Goal: Information Seeking & Learning: Learn about a topic

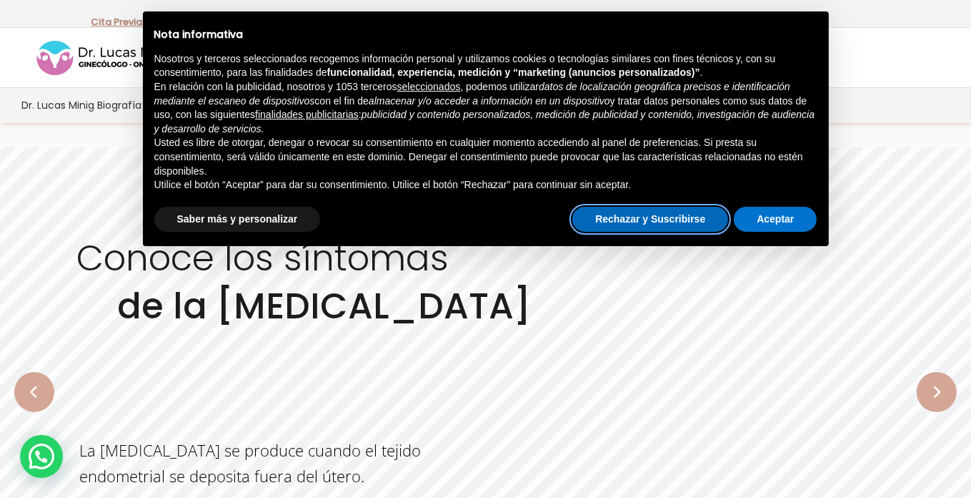
click at [682, 220] on button "Rechazar y Suscribirse" at bounding box center [651, 220] width 156 height 26
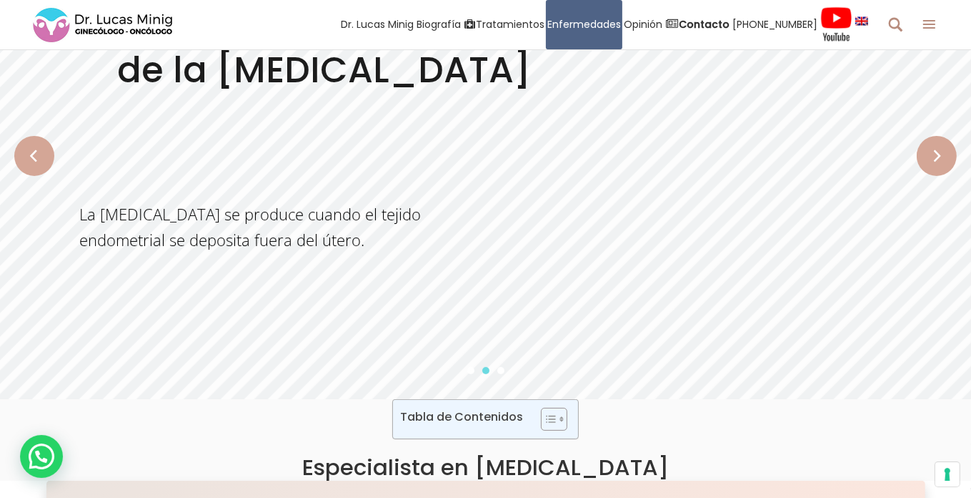
scroll to position [214, 0]
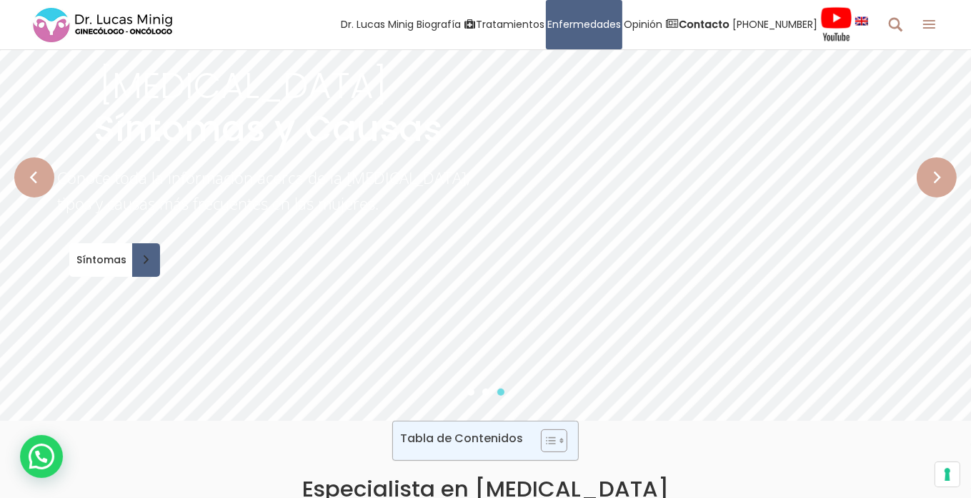
click at [36, 179] on rs-arrow at bounding box center [34, 177] width 40 height 40
click at [35, 176] on rs-arrow at bounding box center [34, 177] width 40 height 40
click at [936, 174] on rs-arrow at bounding box center [937, 177] width 40 height 40
click at [29, 177] on rs-arrow at bounding box center [34, 177] width 40 height 40
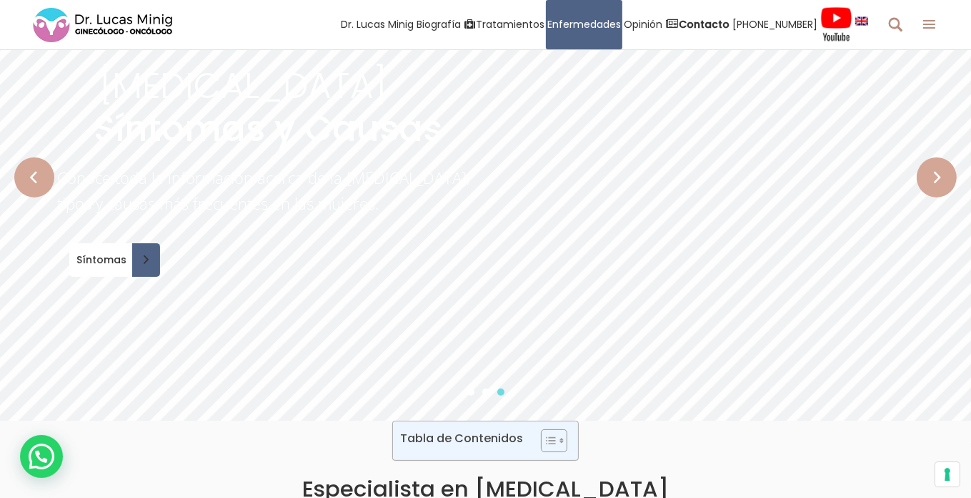
click at [29, 177] on rs-arrow at bounding box center [34, 177] width 40 height 40
click at [950, 182] on rs-arrow at bounding box center [937, 177] width 40 height 40
